Goal: Entertainment & Leisure: Consume media (video, audio)

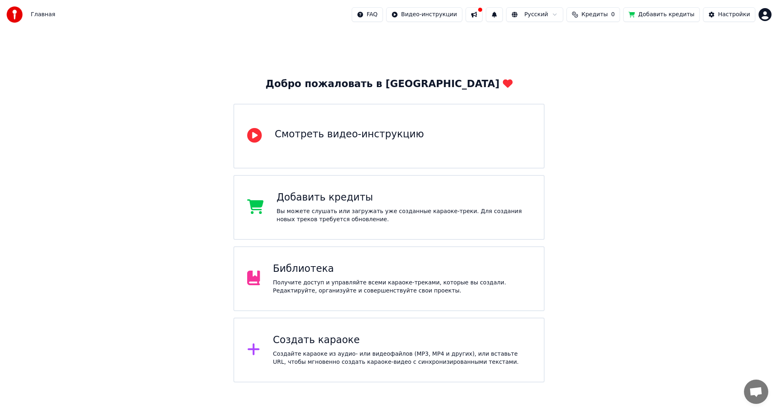
click at [377, 263] on div "Библиотека" at bounding box center [402, 269] width 258 height 13
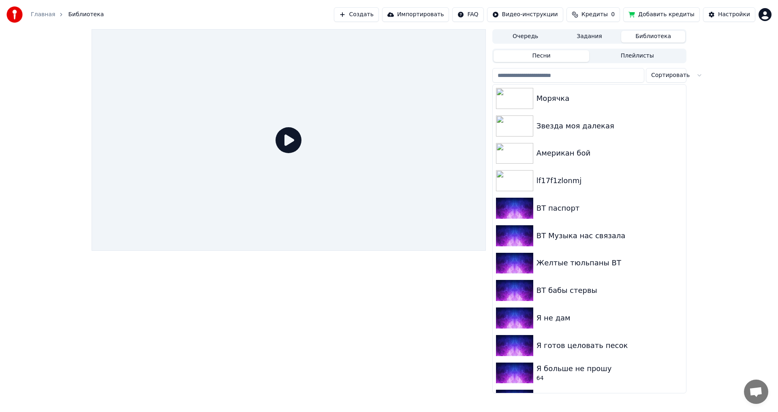
click at [376, 18] on button "Создать" at bounding box center [356, 14] width 45 height 15
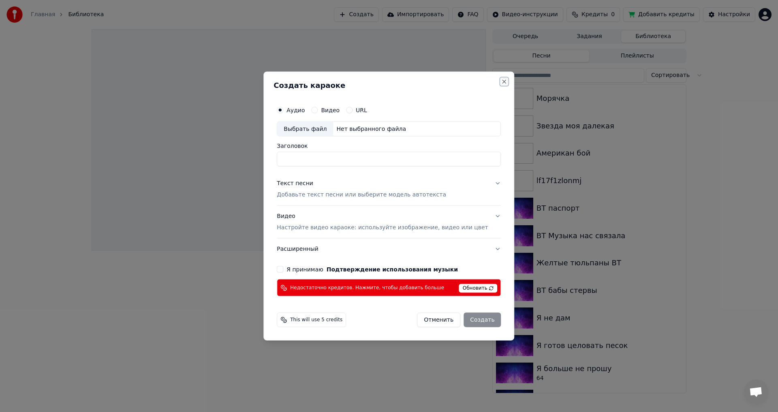
click at [501, 81] on button "Close" at bounding box center [504, 81] width 6 height 6
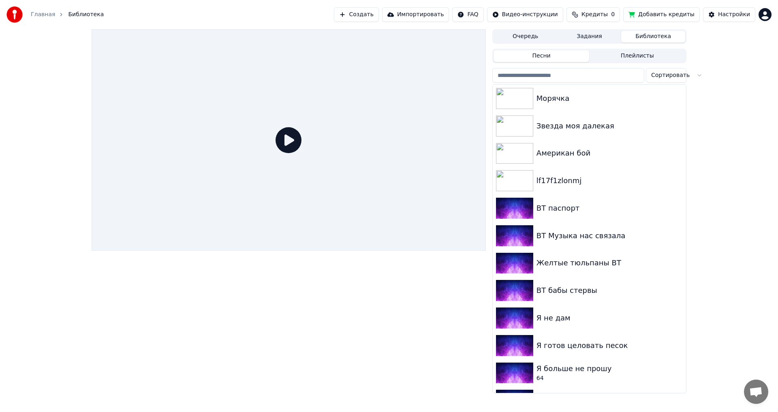
click at [721, 115] on div "Очередь Задания Библиотека Песни Плейлисты Сортировать Морячка Звезда моя далек…" at bounding box center [389, 211] width 778 height 364
click at [565, 134] on div "Звезда моя далекая" at bounding box center [589, 126] width 193 height 28
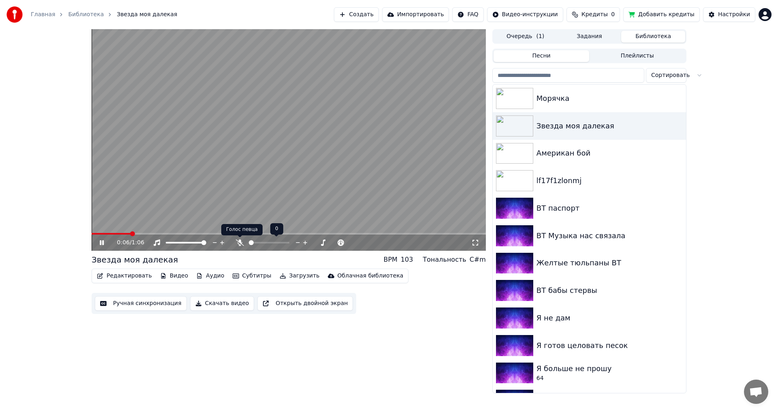
click at [237, 245] on icon at bounding box center [240, 242] width 8 height 6
click at [102, 244] on icon at bounding box center [107, 242] width 19 height 6
click at [564, 211] on div "ВТ паспорт" at bounding box center [605, 208] width 138 height 11
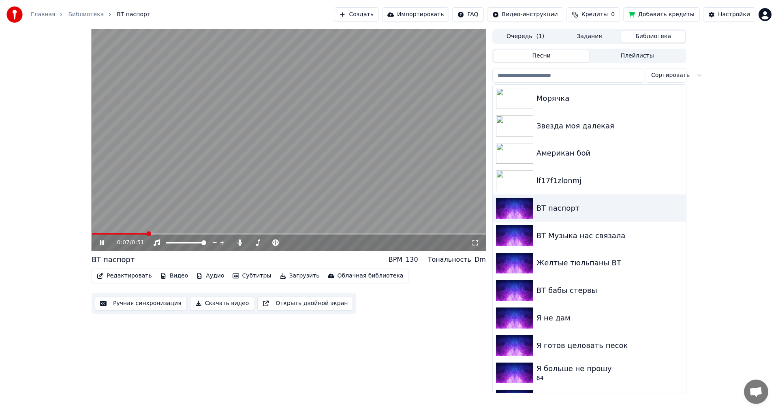
click at [104, 245] on icon at bounding box center [107, 242] width 19 height 6
